Goal: Information Seeking & Learning: Learn about a topic

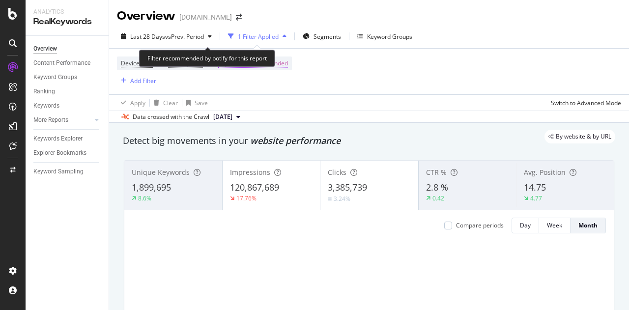
scroll to position [147, 0]
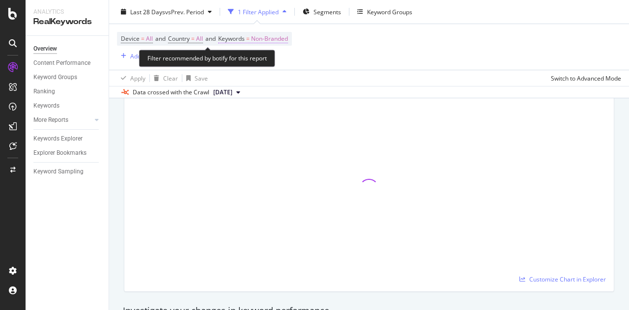
click at [266, 39] on span "Non-Branded" at bounding box center [269, 39] width 37 height 14
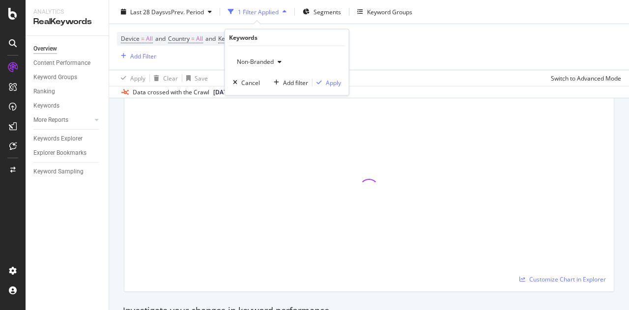
click at [259, 64] on span "Non-Branded" at bounding box center [253, 62] width 41 height 8
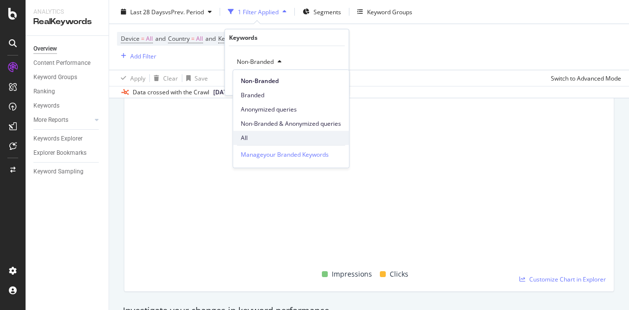
click at [243, 136] on span "All" at bounding box center [291, 138] width 100 height 9
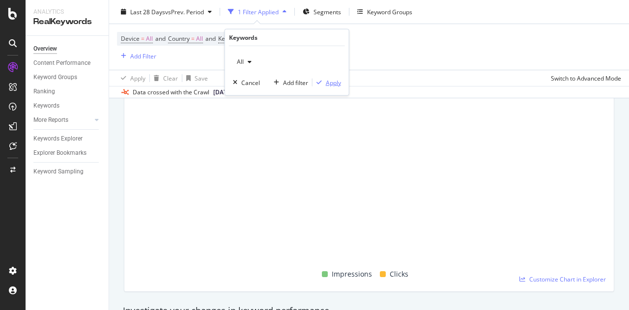
click at [321, 81] on icon "button" at bounding box center [319, 83] width 5 height 6
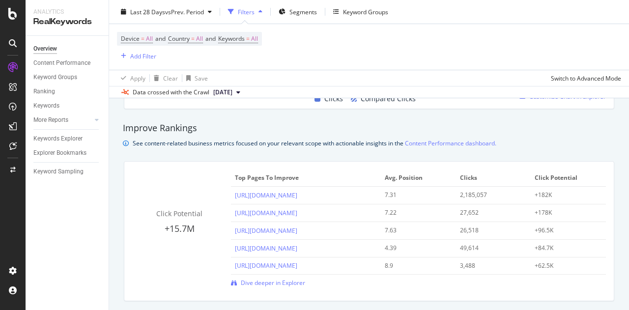
scroll to position [688, 0]
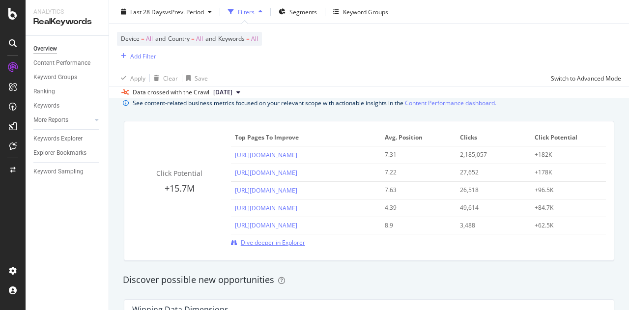
click at [255, 243] on span "Dive deeper in Explorer" at bounding box center [273, 242] width 64 height 8
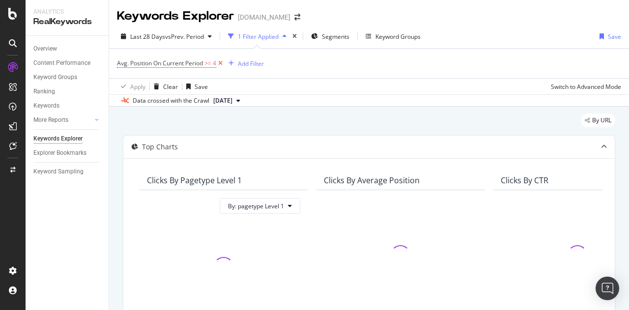
click at [219, 61] on icon at bounding box center [220, 63] width 8 height 10
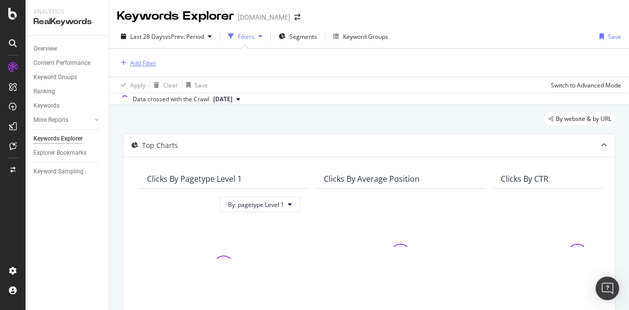
click at [139, 62] on div "Add Filter" at bounding box center [143, 63] width 26 height 8
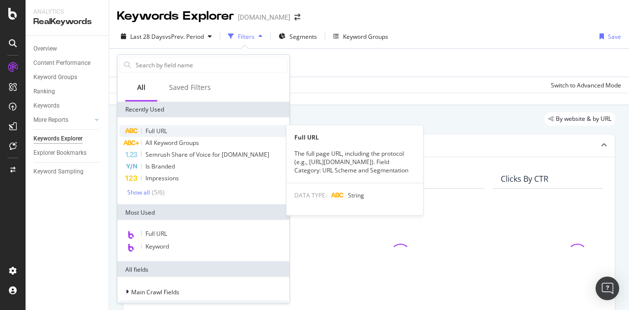
click at [145, 131] on span "Full URL" at bounding box center [156, 131] width 22 height 8
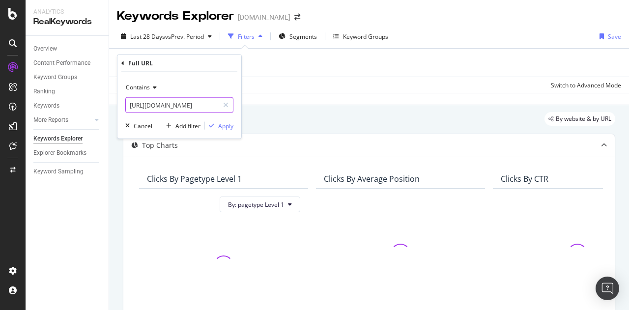
click at [193, 107] on input "[URL][DOMAIN_NAME]" at bounding box center [172, 105] width 93 height 16
type input "kitchen"
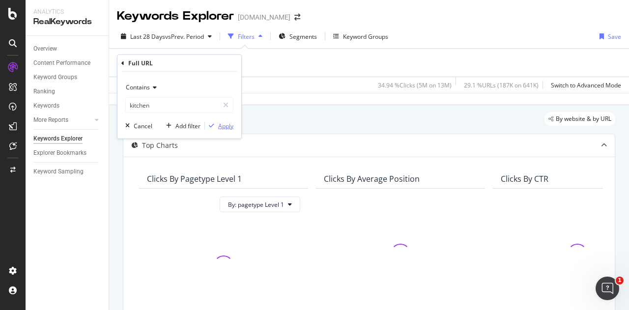
click at [218, 124] on div "Apply" at bounding box center [225, 125] width 15 height 8
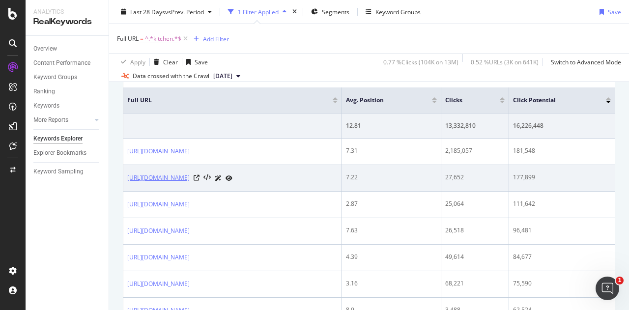
scroll to position [344, 0]
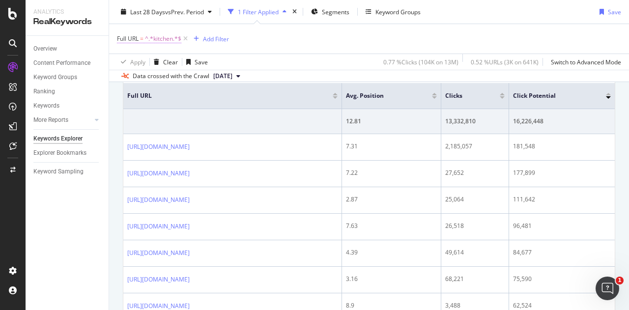
click at [163, 41] on span "^.*kitchen.*$" at bounding box center [163, 39] width 36 height 14
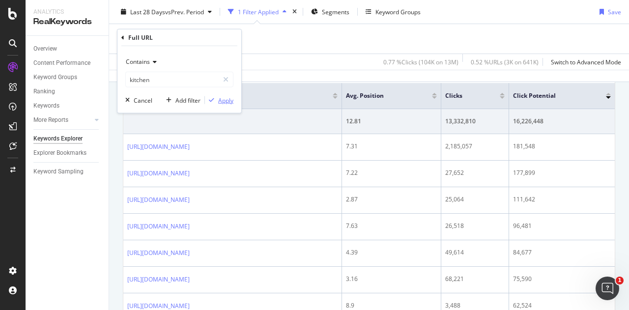
click at [220, 102] on div "Apply" at bounding box center [225, 100] width 15 height 8
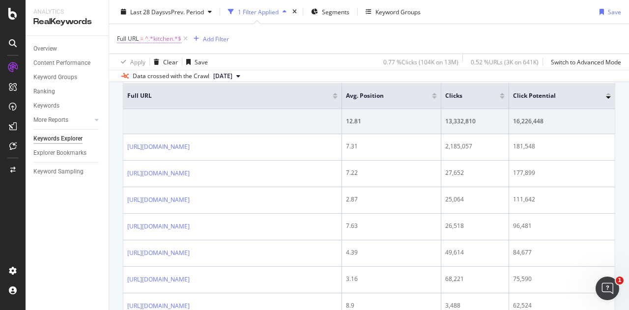
click at [168, 40] on span "^.*kitchen.*$" at bounding box center [163, 39] width 36 height 14
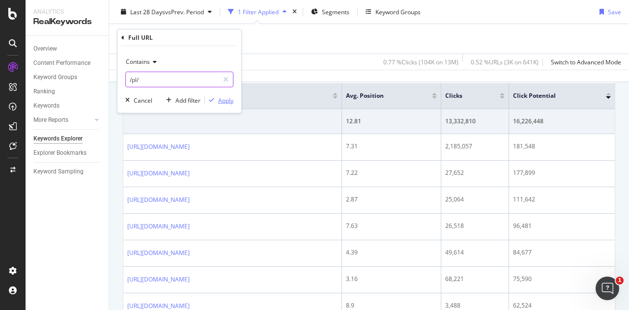
type input "/pl/"
click at [225, 102] on div "Apply" at bounding box center [225, 100] width 15 height 8
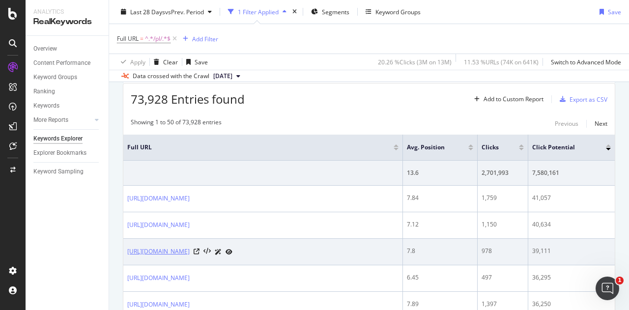
scroll to position [246, 0]
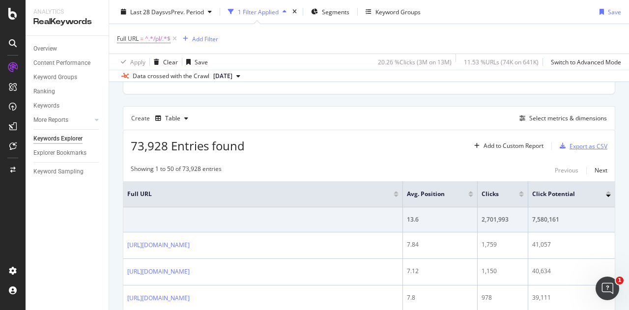
click at [573, 147] on div "Export as CSV" at bounding box center [589, 146] width 38 height 8
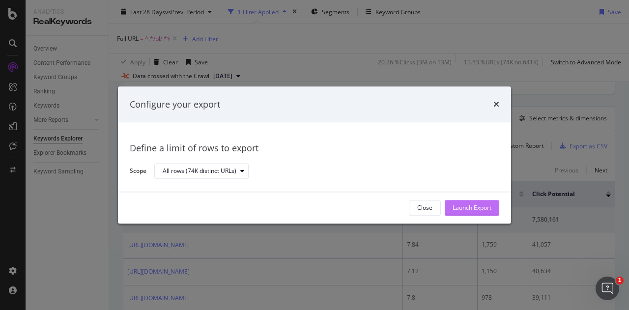
click at [465, 205] on div "Launch Export" at bounding box center [472, 208] width 39 height 8
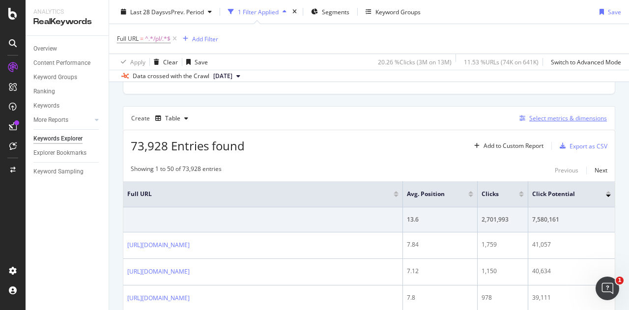
click at [557, 116] on div "Select metrics & dimensions" at bounding box center [568, 118] width 78 height 8
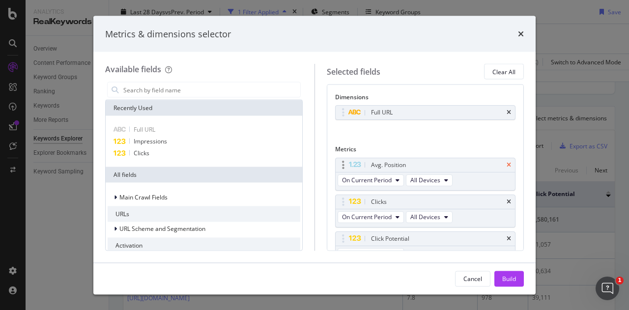
click at [507, 163] on icon "times" at bounding box center [509, 165] width 4 height 6
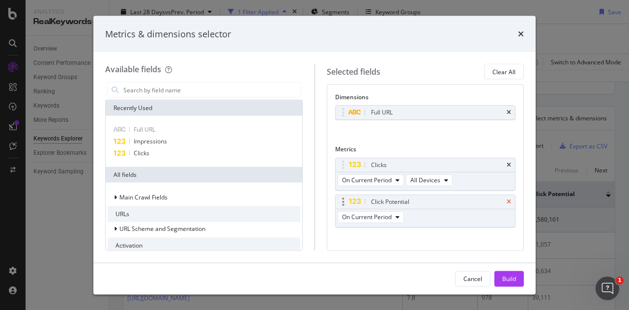
click at [507, 199] on icon "times" at bounding box center [509, 202] width 4 height 6
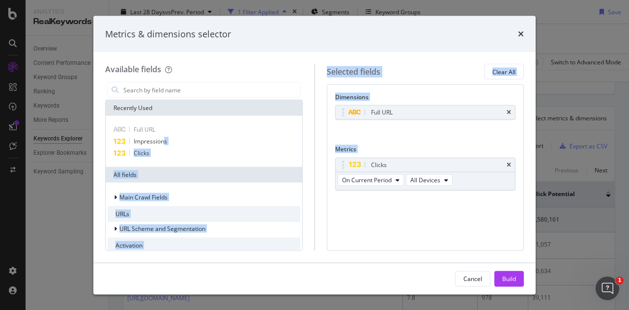
drag, startPoint x: 165, startPoint y: 141, endPoint x: 362, endPoint y: 190, distance: 202.8
click at [429, 202] on div "Available fields Recently Used Full URL Impressions Clicks All fields Main Craw…" at bounding box center [314, 157] width 419 height 187
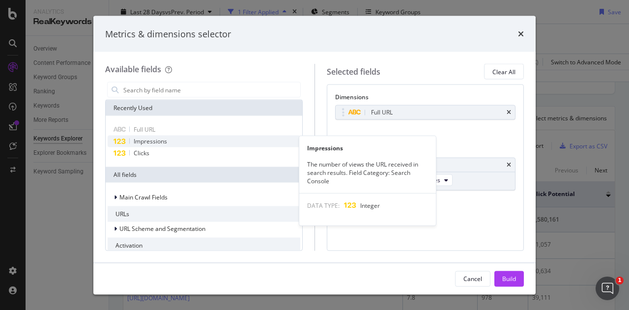
click at [154, 144] on span "Impressions" at bounding box center [150, 141] width 33 height 8
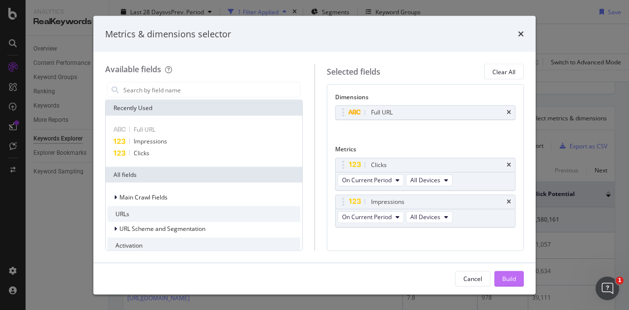
click at [504, 277] on div "Build" at bounding box center [509, 278] width 14 height 8
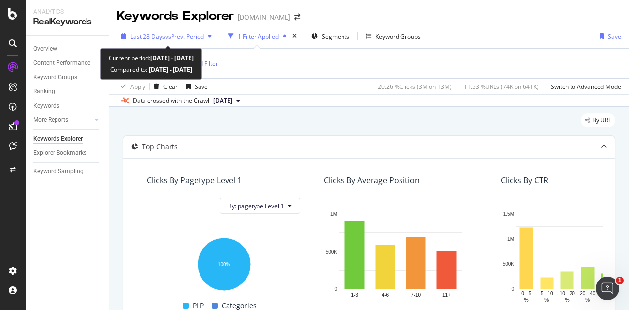
click at [171, 38] on span "vs Prev. Period" at bounding box center [184, 36] width 39 height 8
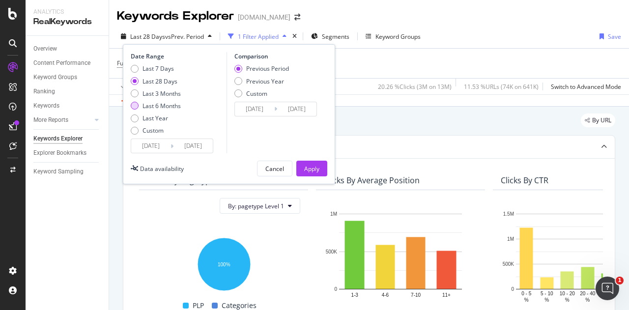
click at [154, 108] on div "Last 6 Months" at bounding box center [162, 106] width 38 height 8
type input "[DATE]"
click at [305, 165] on div "Apply" at bounding box center [311, 169] width 15 height 8
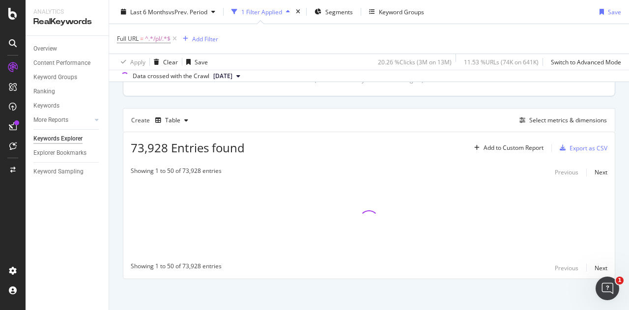
scroll to position [246, 0]
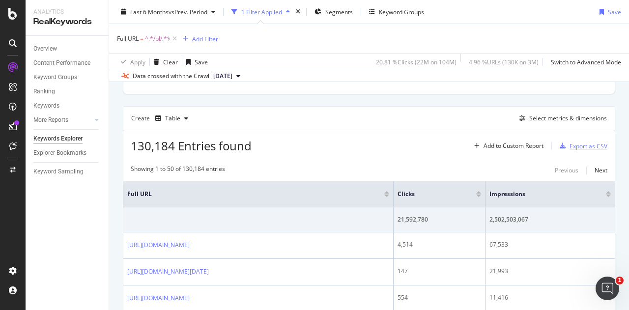
click at [571, 146] on div "Export as CSV" at bounding box center [589, 146] width 38 height 8
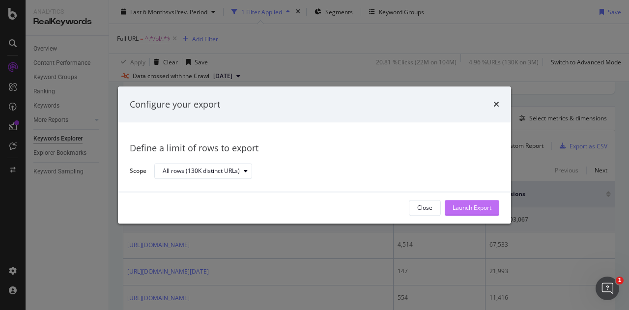
click at [476, 207] on div "Launch Export" at bounding box center [472, 208] width 39 height 8
